Goal: Information Seeking & Learning: Learn about a topic

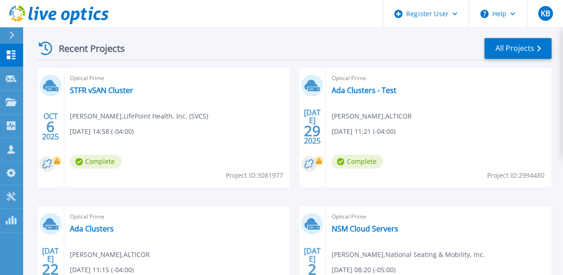
scroll to position [257, 0]
click at [106, 92] on link "STFR vSAN Cluster" at bounding box center [101, 90] width 63 height 9
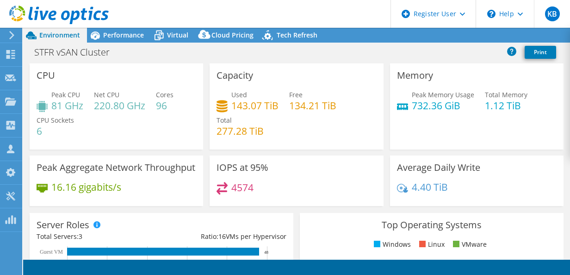
select select "USD"
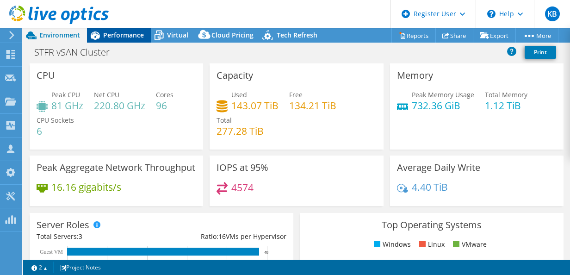
click at [125, 37] on span "Performance" at bounding box center [123, 35] width 41 height 9
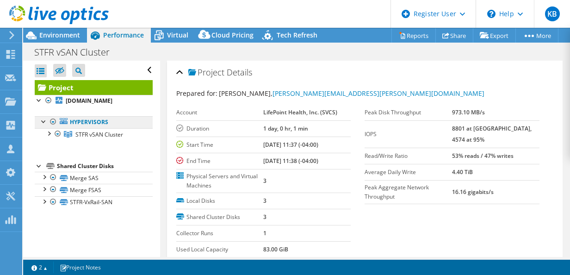
click at [42, 125] on link "Hypervisors" at bounding box center [94, 122] width 118 height 12
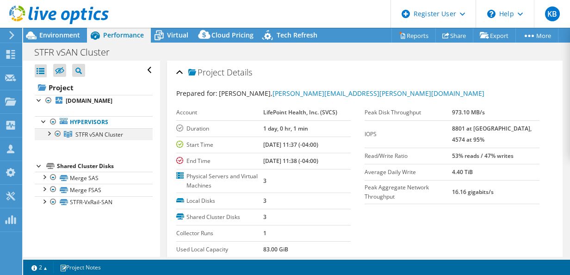
click at [50, 133] on div at bounding box center [48, 132] width 9 height 9
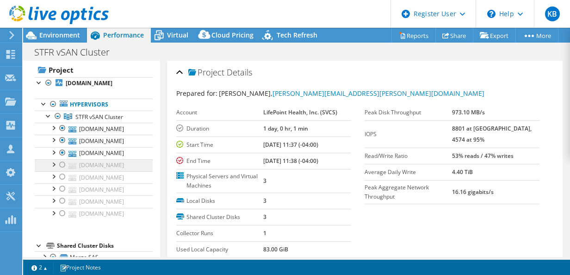
scroll to position [17, 0]
click at [48, 115] on div at bounding box center [48, 115] width 9 height 9
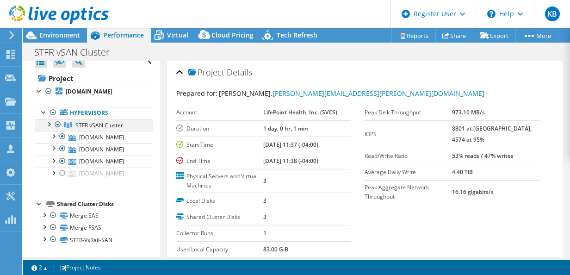
scroll to position [0, 0]
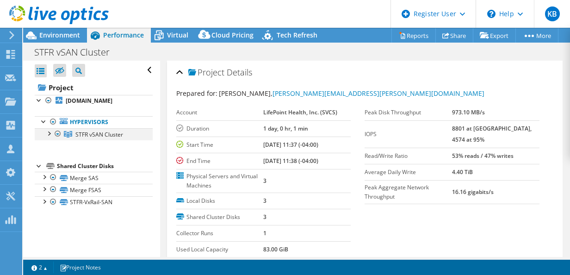
click at [48, 130] on div at bounding box center [48, 132] width 9 height 9
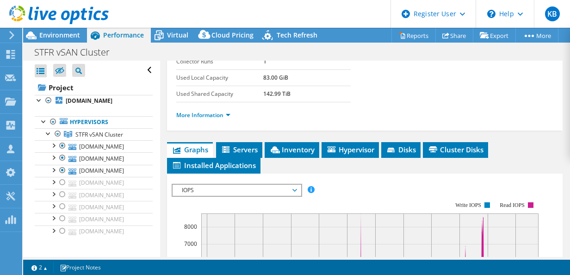
scroll to position [171, 0]
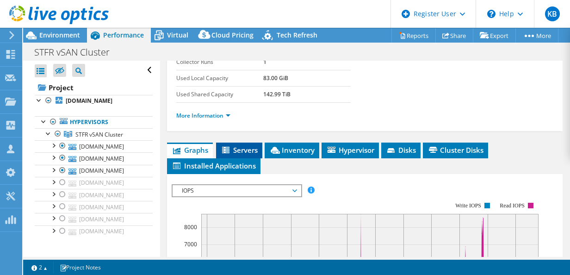
click at [223, 147] on icon at bounding box center [225, 150] width 7 height 6
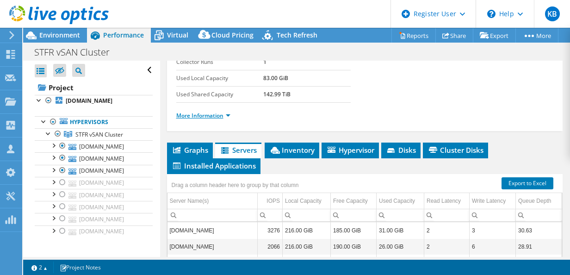
click at [211, 112] on link "More Information" at bounding box center [203, 116] width 54 height 8
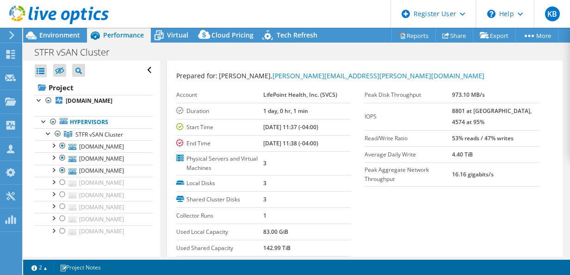
scroll to position [18, 0]
click at [57, 136] on div at bounding box center [57, 133] width 9 height 11
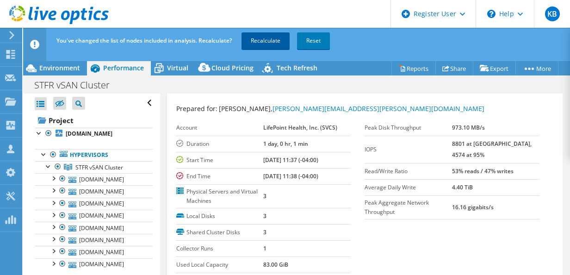
click at [259, 35] on link "Recalculate" at bounding box center [266, 40] width 48 height 17
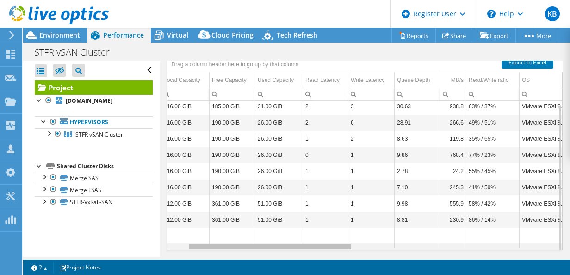
scroll to position [0, 12]
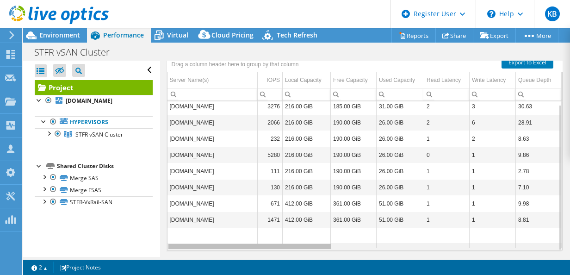
drag, startPoint x: 312, startPoint y: 244, endPoint x: 242, endPoint y: 232, distance: 71.3
click at [242, 232] on body "KB Dell User [PERSON_NAME] [EMAIL_ADDRESS][PERSON_NAME][DOMAIN_NAME] Dell My Pr…" at bounding box center [285, 137] width 570 height 275
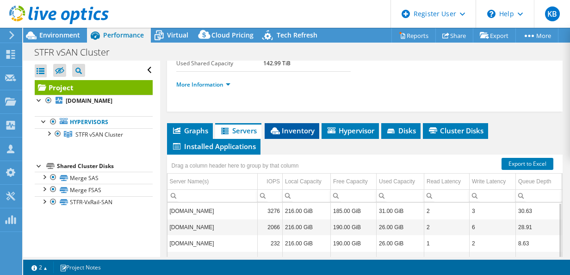
click at [291, 126] on span "Inventory" at bounding box center [291, 130] width 45 height 9
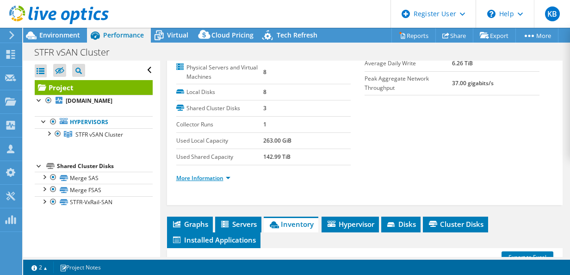
click at [215, 178] on link "More Information" at bounding box center [203, 178] width 54 height 8
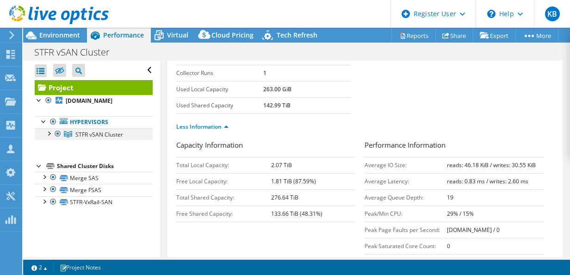
click at [50, 133] on div at bounding box center [48, 132] width 9 height 9
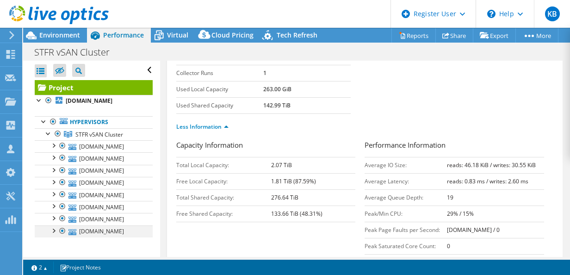
click at [62, 226] on div at bounding box center [62, 230] width 9 height 11
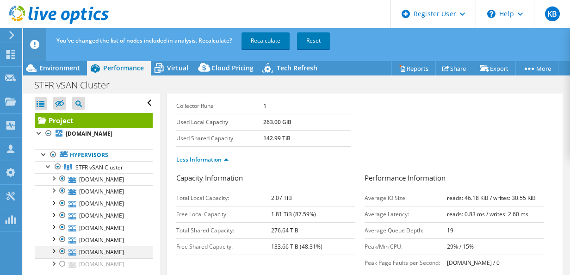
click at [61, 247] on div at bounding box center [62, 251] width 9 height 11
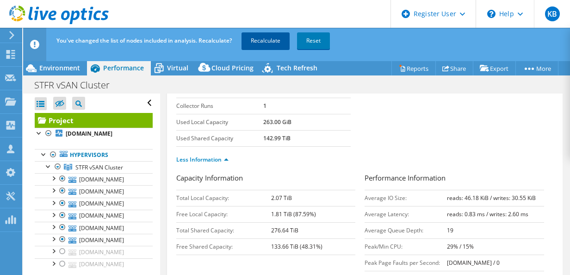
click at [280, 45] on link "Recalculate" at bounding box center [266, 40] width 48 height 17
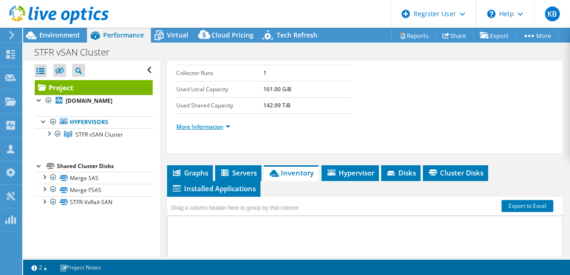
click at [205, 124] on link "More Information" at bounding box center [203, 127] width 54 height 8
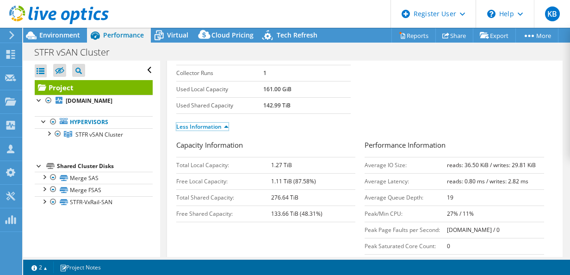
scroll to position [180, 0]
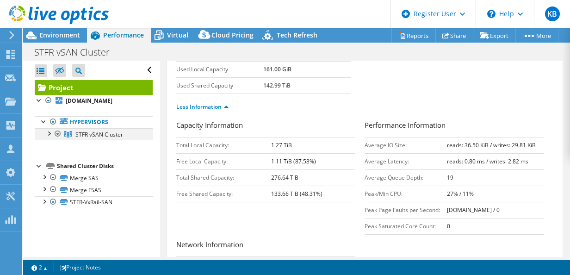
click at [50, 134] on div at bounding box center [48, 132] width 9 height 9
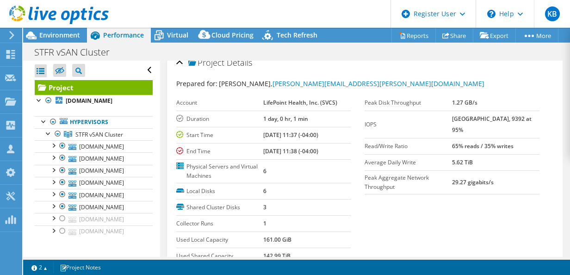
scroll to position [0, 0]
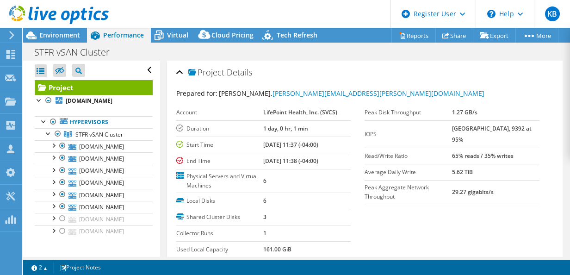
click at [181, 73] on div "Project Details" at bounding box center [365, 73] width 378 height 20
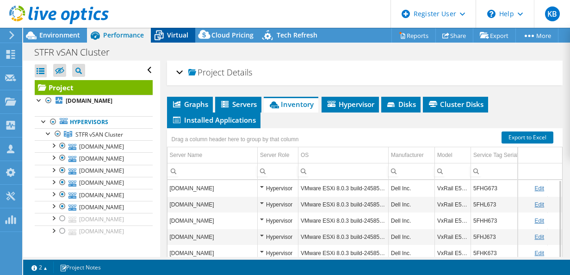
click at [160, 33] on icon at bounding box center [159, 35] width 9 height 7
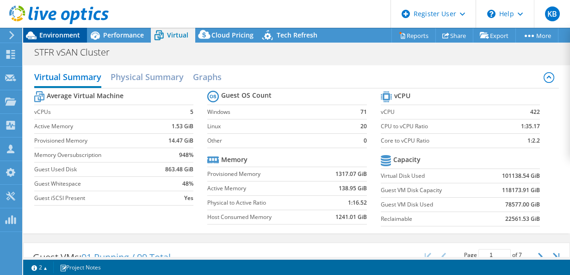
click at [64, 33] on span "Environment" at bounding box center [59, 35] width 41 height 9
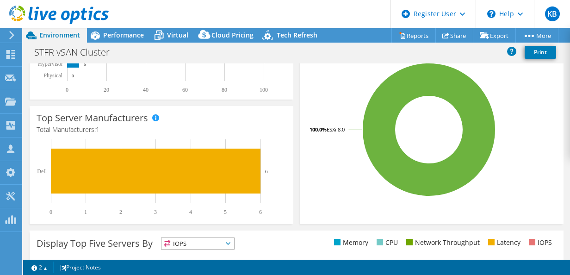
scroll to position [208, 0]
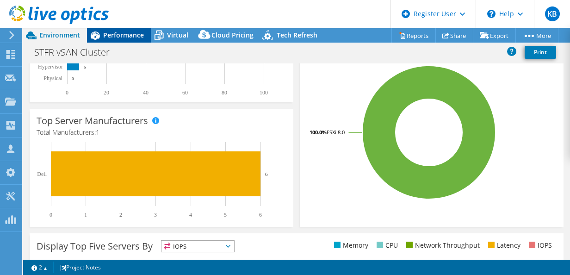
click at [117, 41] on div "Performance" at bounding box center [119, 35] width 64 height 15
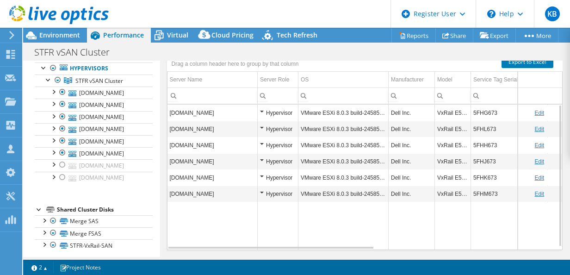
scroll to position [75, 0]
click at [270, 193] on div "Hypervisor" at bounding box center [278, 194] width 36 height 11
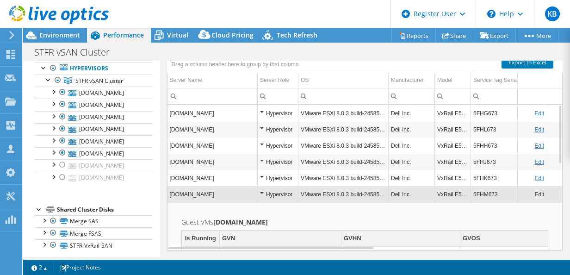
click at [261, 190] on div "Hypervisor" at bounding box center [278, 194] width 36 height 11
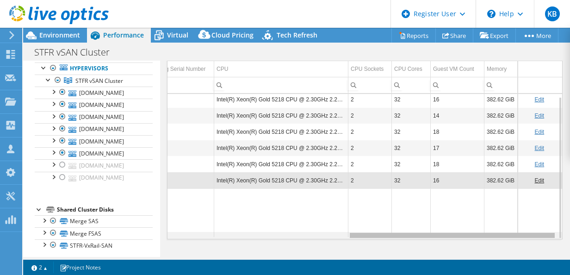
scroll to position [0, 179]
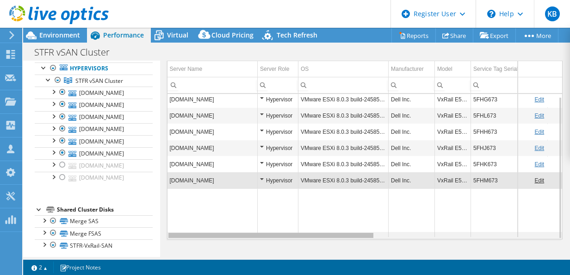
drag, startPoint x: 316, startPoint y: 233, endPoint x: 324, endPoint y: 227, distance: 10.6
click at [324, 227] on body "KB Dell User [PERSON_NAME] [EMAIL_ADDRESS][PERSON_NAME][DOMAIN_NAME] Dell My Pr…" at bounding box center [285, 137] width 570 height 275
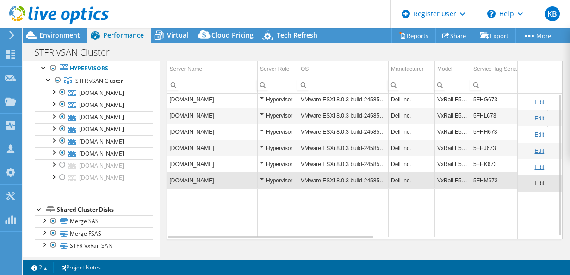
scroll to position [0, 0]
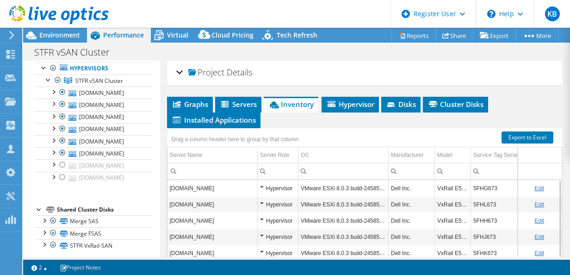
click at [217, 74] on span "Project" at bounding box center [206, 72] width 36 height 9
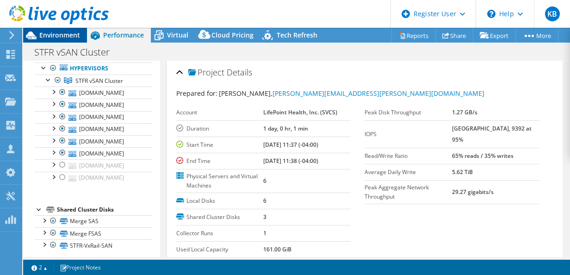
click at [64, 33] on span "Environment" at bounding box center [59, 35] width 41 height 9
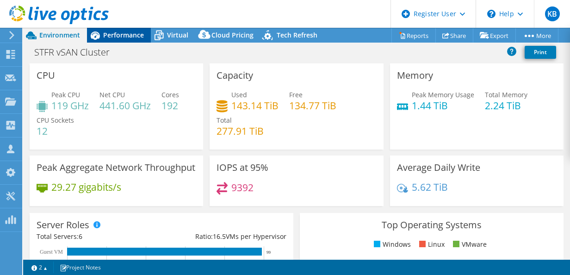
click at [132, 34] on span "Performance" at bounding box center [123, 35] width 41 height 9
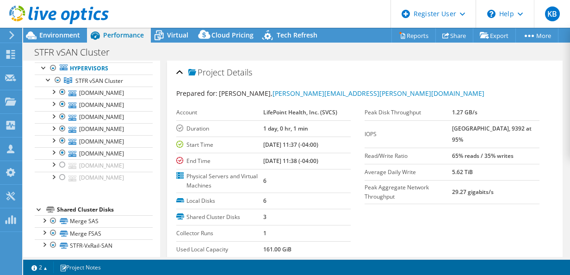
scroll to position [92, 0]
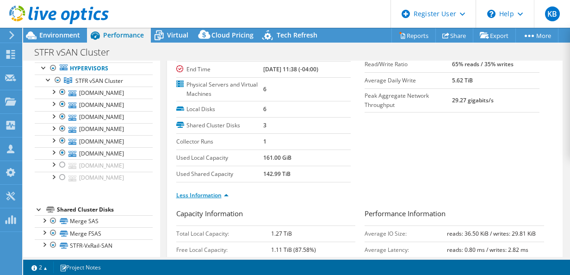
click at [208, 192] on link "Less Information" at bounding box center [202, 195] width 52 height 8
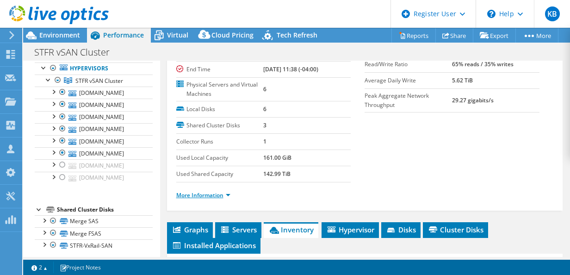
click at [208, 192] on link "More Information" at bounding box center [203, 195] width 54 height 8
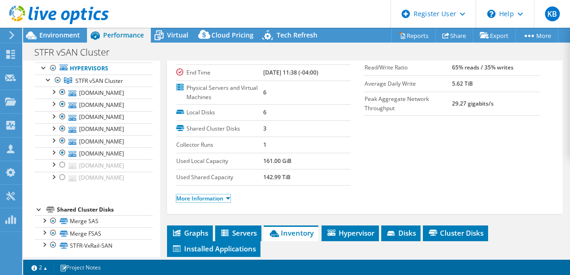
scroll to position [68, 0]
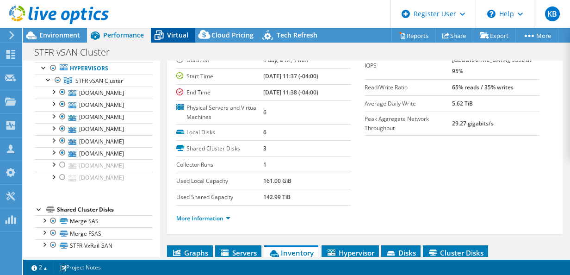
click at [165, 33] on icon at bounding box center [159, 35] width 16 height 16
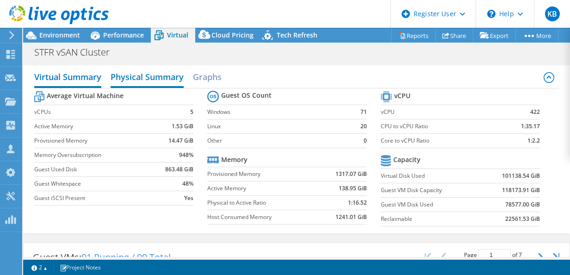
click at [132, 72] on h2 "Physical Summary" at bounding box center [147, 78] width 73 height 20
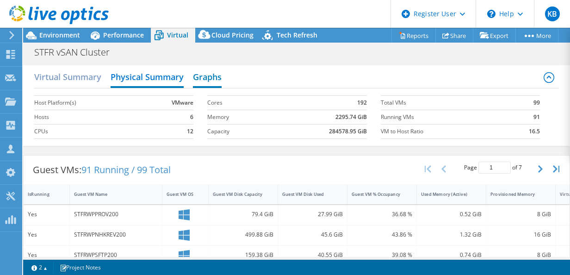
click at [198, 76] on h2 "Graphs" at bounding box center [207, 78] width 29 height 20
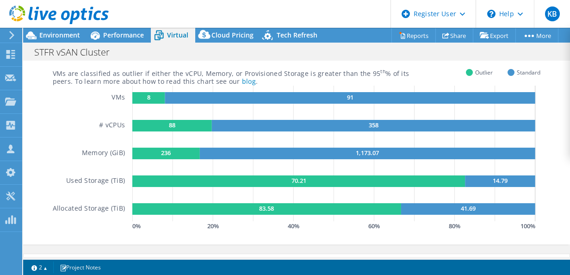
scroll to position [0, 0]
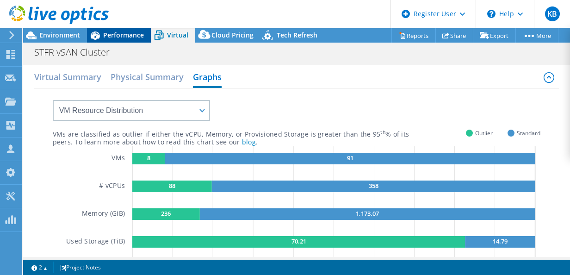
click at [114, 40] on div "Performance" at bounding box center [119, 35] width 64 height 15
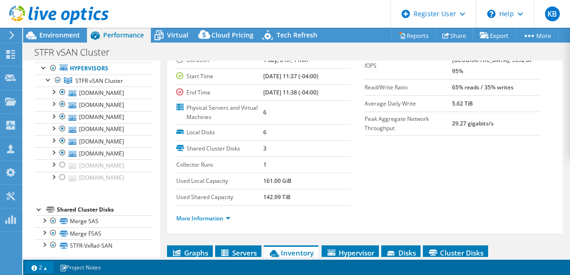
click at [42, 266] on link "2" at bounding box center [39, 267] width 29 height 12
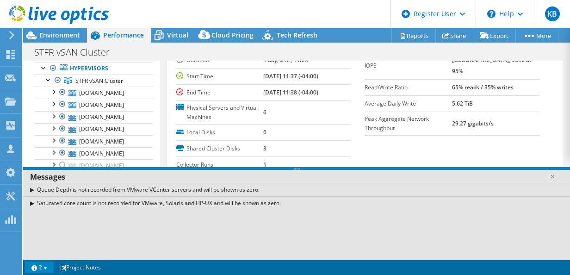
click at [42, 266] on link "2" at bounding box center [39, 267] width 29 height 12
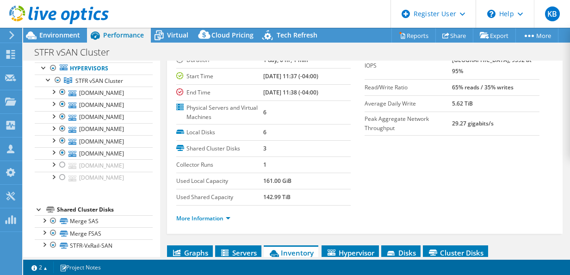
click at [156, 268] on div "1 1 2 Project Notes" at bounding box center [162, 267] width 270 height 12
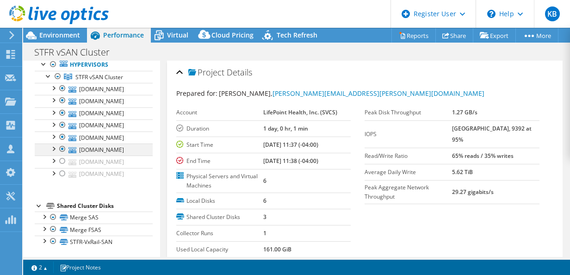
click at [62, 147] on div at bounding box center [62, 148] width 9 height 11
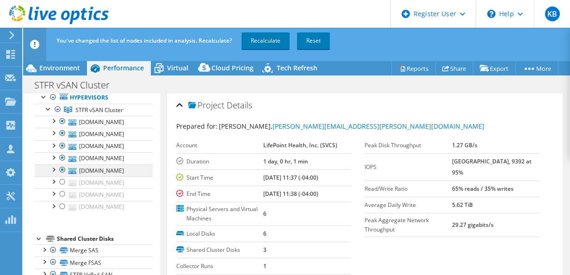
click at [62, 167] on div at bounding box center [62, 169] width 9 height 11
click at [62, 157] on div at bounding box center [62, 157] width 9 height 11
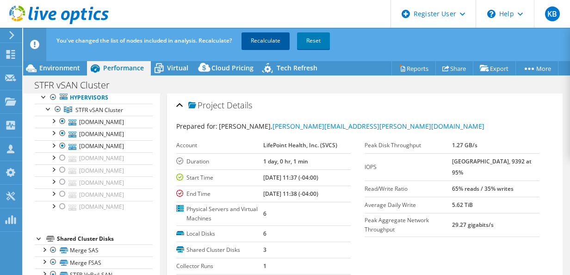
click at [264, 43] on link "Recalculate" at bounding box center [266, 40] width 48 height 17
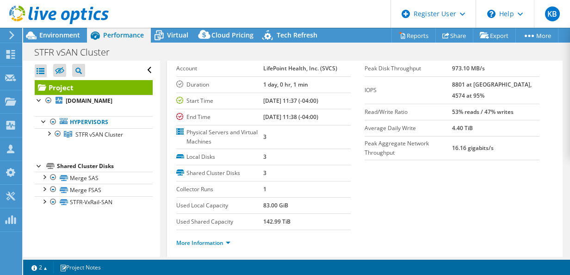
scroll to position [66, 0]
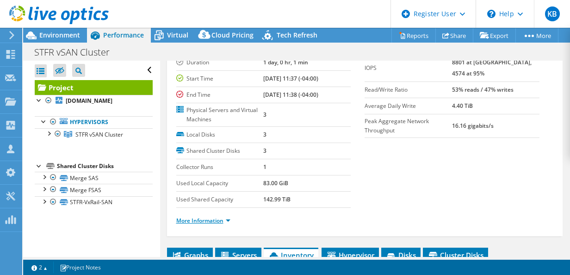
click at [223, 218] on link "More Information" at bounding box center [203, 221] width 54 height 8
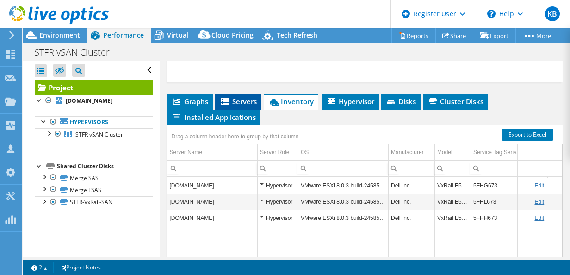
scroll to position [471, 0]
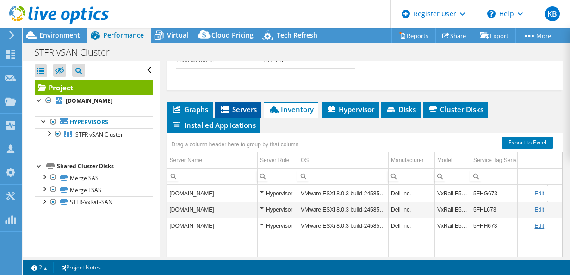
click at [226, 106] on icon at bounding box center [224, 109] width 7 height 6
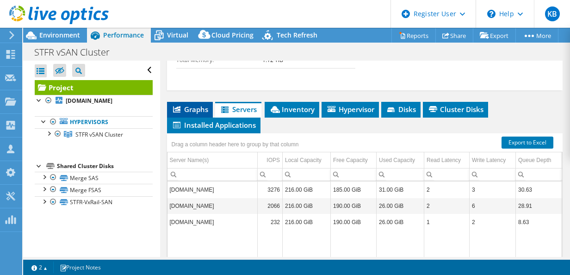
click at [191, 110] on li "Graphs" at bounding box center [190, 110] width 46 height 16
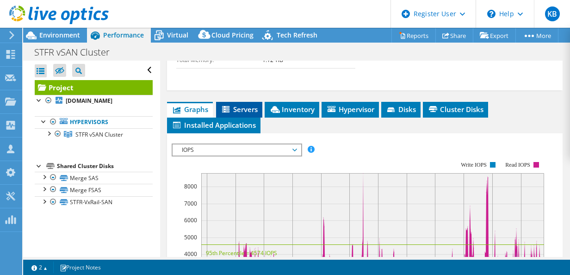
click at [231, 105] on span "Servers" at bounding box center [239, 109] width 37 height 9
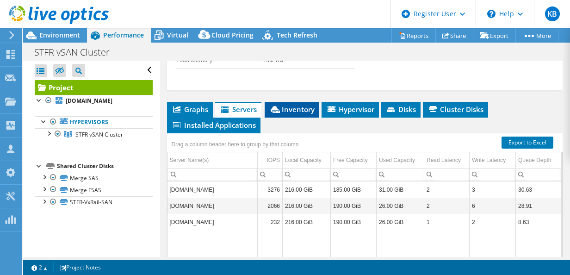
click at [286, 107] on span "Inventory" at bounding box center [291, 109] width 45 height 9
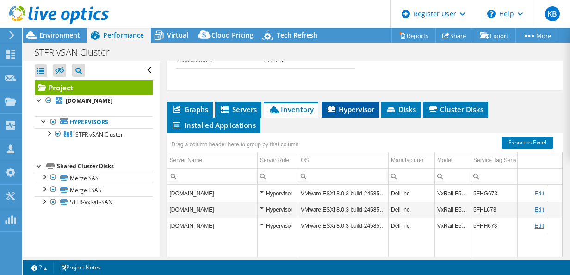
click at [331, 106] on icon at bounding box center [332, 109] width 8 height 6
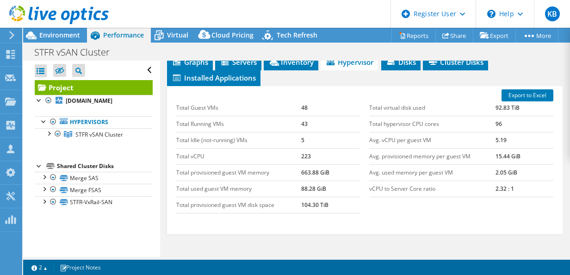
scroll to position [507, 0]
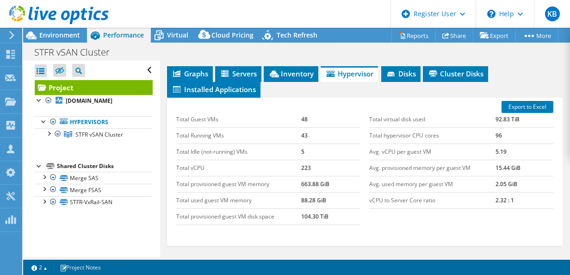
click at [356, 161] on td "223" at bounding box center [330, 168] width 59 height 16
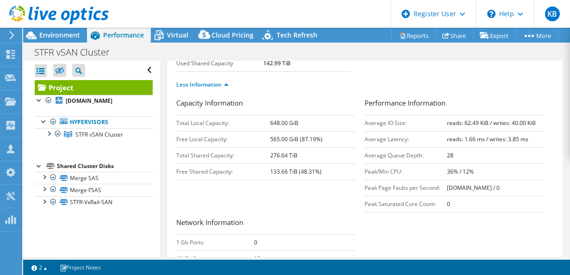
scroll to position [0, 0]
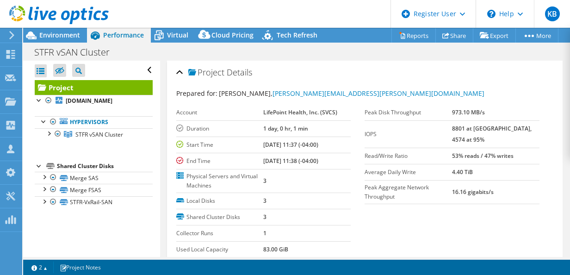
click at [181, 72] on div "Project Details" at bounding box center [365, 73] width 378 height 20
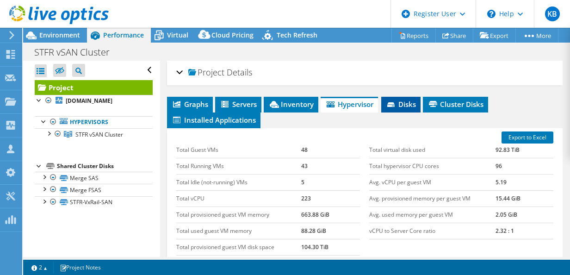
click at [401, 105] on span "Disks" at bounding box center [401, 103] width 30 height 9
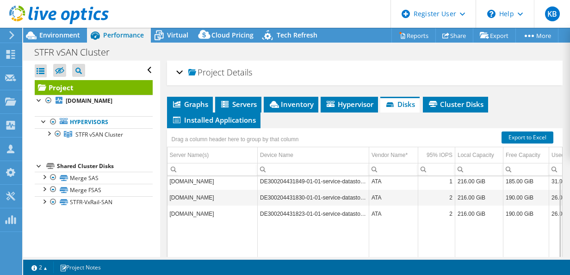
scroll to position [3, 0]
click at [449, 105] on span "Cluster Disks" at bounding box center [455, 103] width 56 height 9
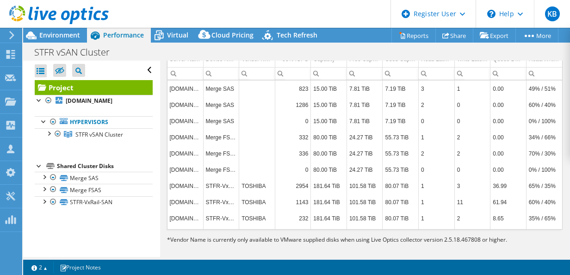
scroll to position [0, 0]
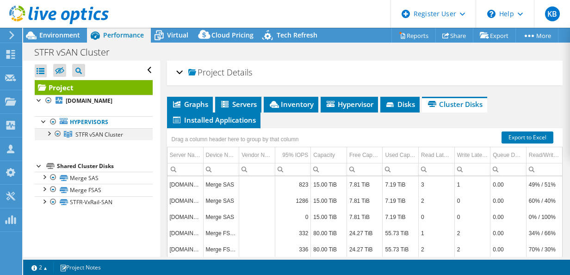
click at [49, 132] on div at bounding box center [48, 132] width 9 height 9
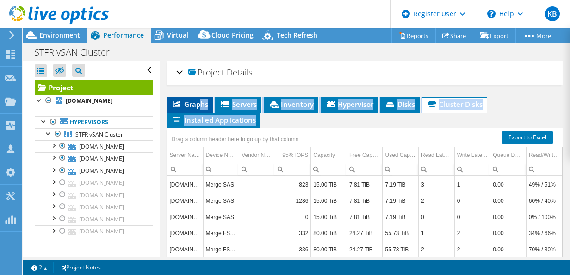
drag, startPoint x: 294, startPoint y: 123, endPoint x: 201, endPoint y: 100, distance: 95.7
click at [201, 100] on ul "Graphs Servers Inventory Hypervisor Disks Cluster Disks Installed Applications" at bounding box center [365, 112] width 396 height 31
click at [201, 100] on span "Graphs" at bounding box center [190, 103] width 37 height 9
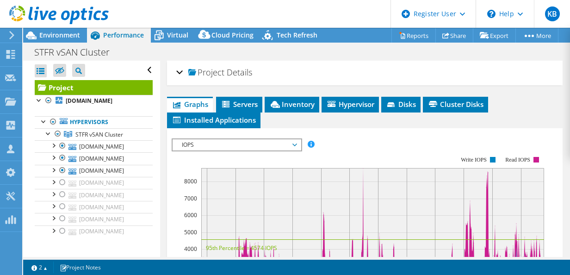
click at [155, 30] on icon at bounding box center [159, 35] width 16 height 16
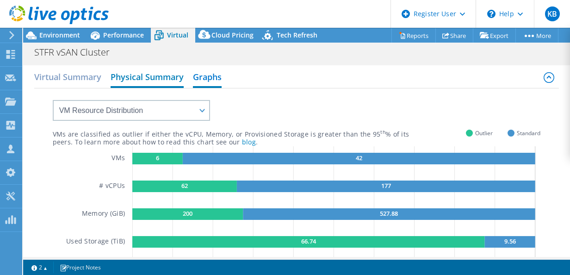
click at [138, 84] on h2 "Physical Summary" at bounding box center [147, 78] width 73 height 20
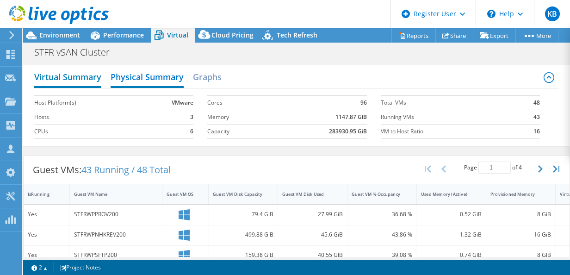
click at [67, 81] on h2 "Virtual Summary" at bounding box center [67, 78] width 67 height 20
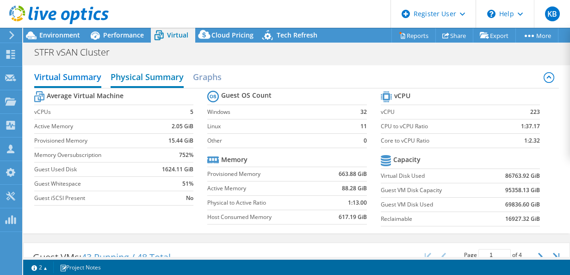
click at [124, 82] on h2 "Physical Summary" at bounding box center [147, 78] width 73 height 20
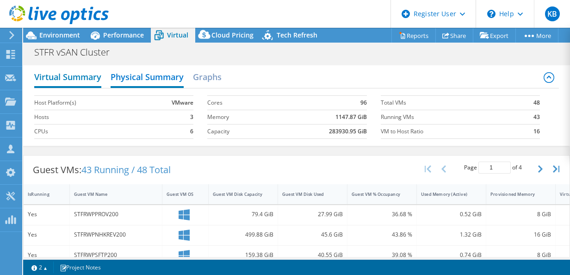
click at [68, 81] on h2 "Virtual Summary" at bounding box center [67, 78] width 67 height 20
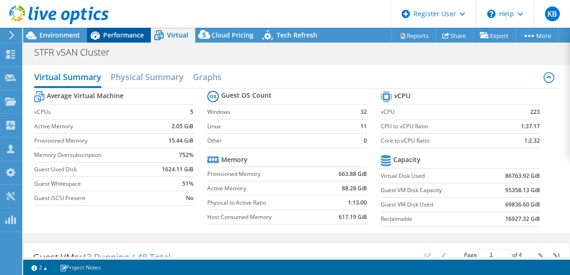
click at [123, 38] on span "Performance" at bounding box center [123, 35] width 41 height 9
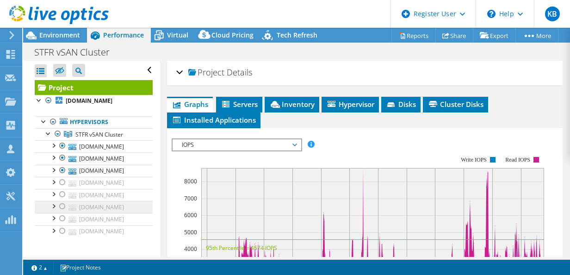
scroll to position [57, 0]
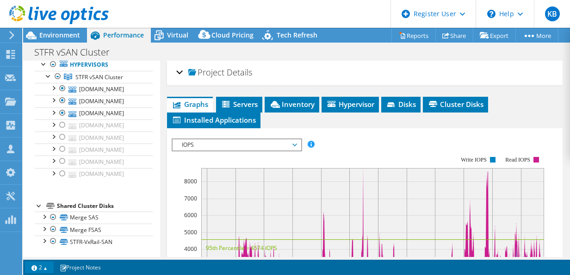
click at [48, 268] on link "2" at bounding box center [39, 267] width 29 height 12
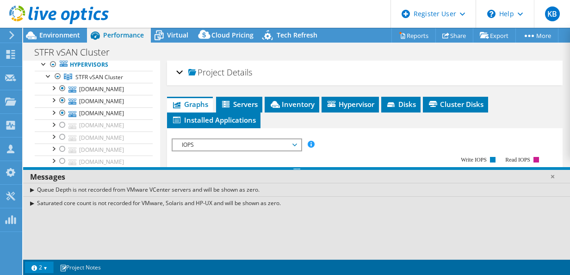
click at [48, 268] on link "2" at bounding box center [39, 267] width 29 height 12
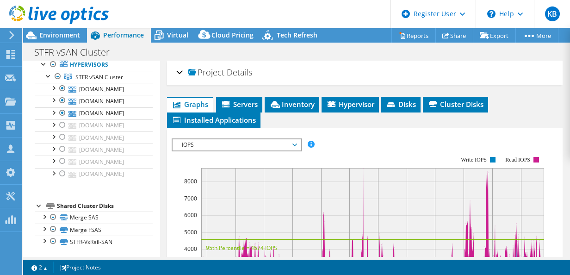
click at [391, 139] on div "IOPS Disk Throughput IO Size Latency Queue Depth CPU Percentage Memory Page Fau…" at bounding box center [365, 144] width 387 height 12
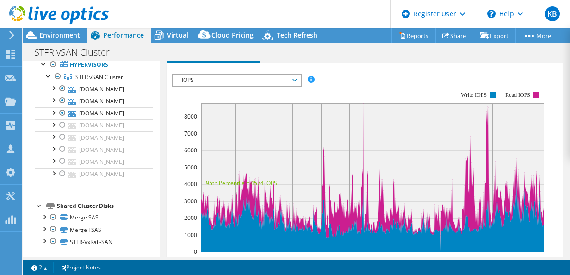
scroll to position [0, 0]
